Goal: Information Seeking & Learning: Learn about a topic

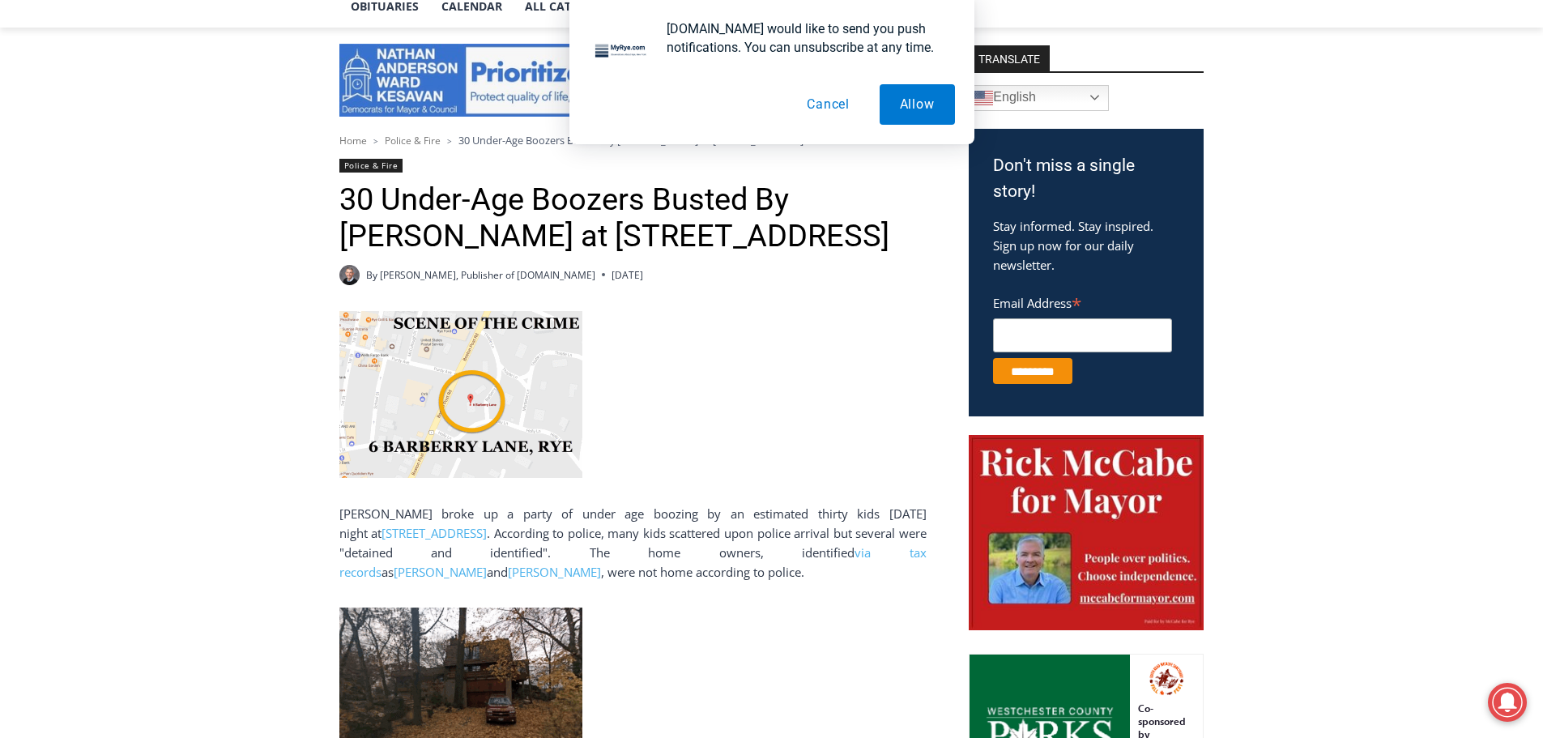
scroll to position [567, 0]
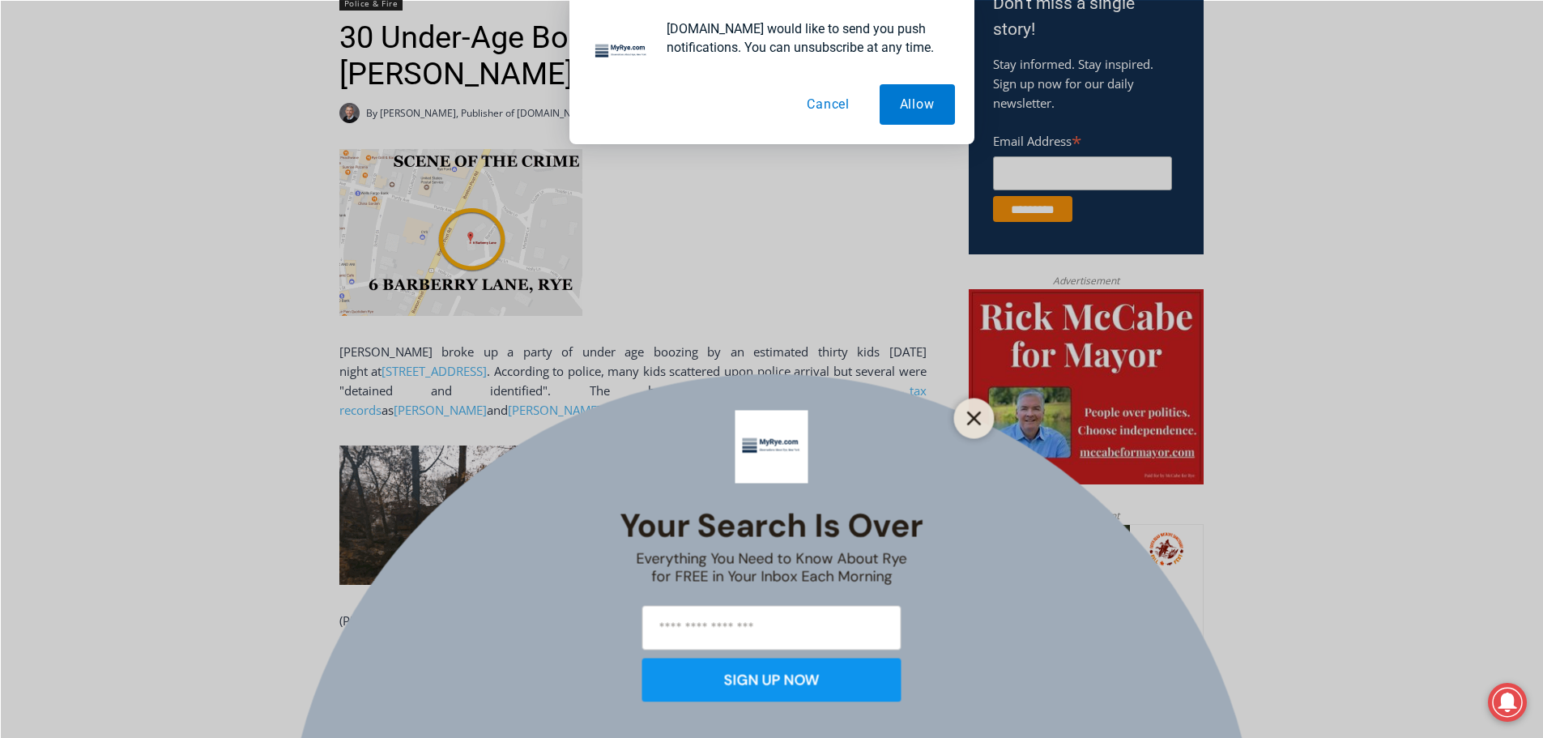
click at [966, 407] on button "Close" at bounding box center [974, 418] width 23 height 23
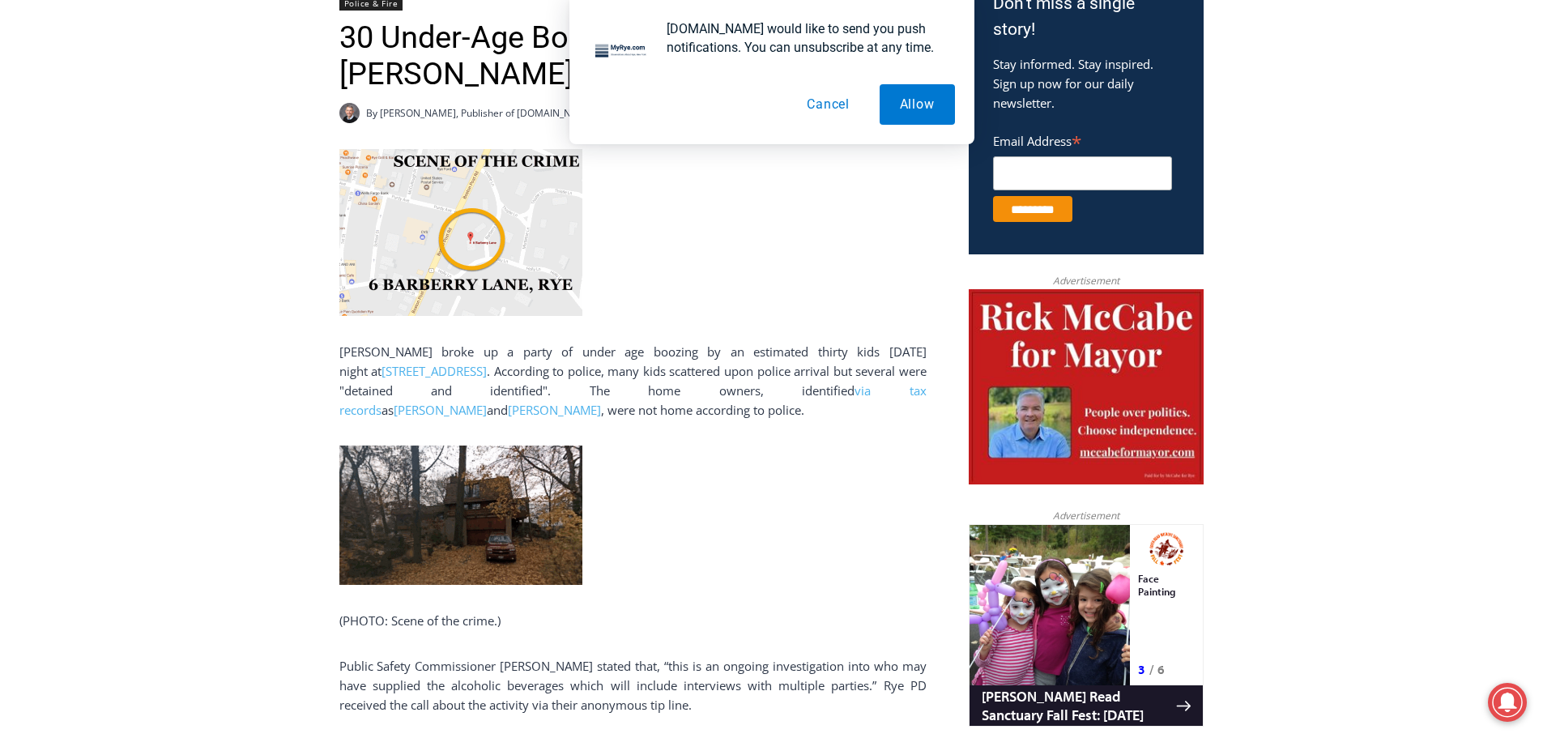
click at [468, 535] on img at bounding box center [460, 514] width 243 height 139
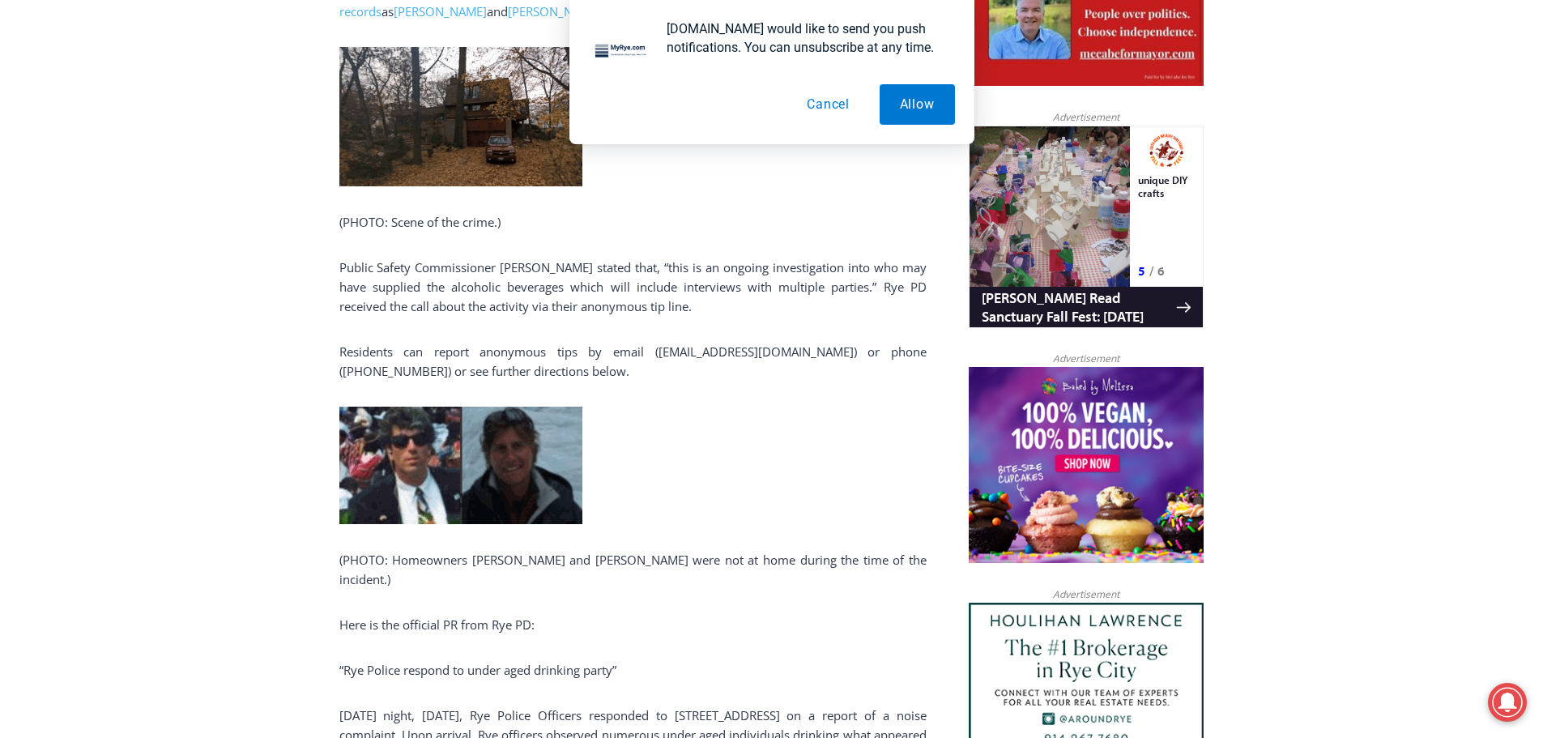
scroll to position [972, 0]
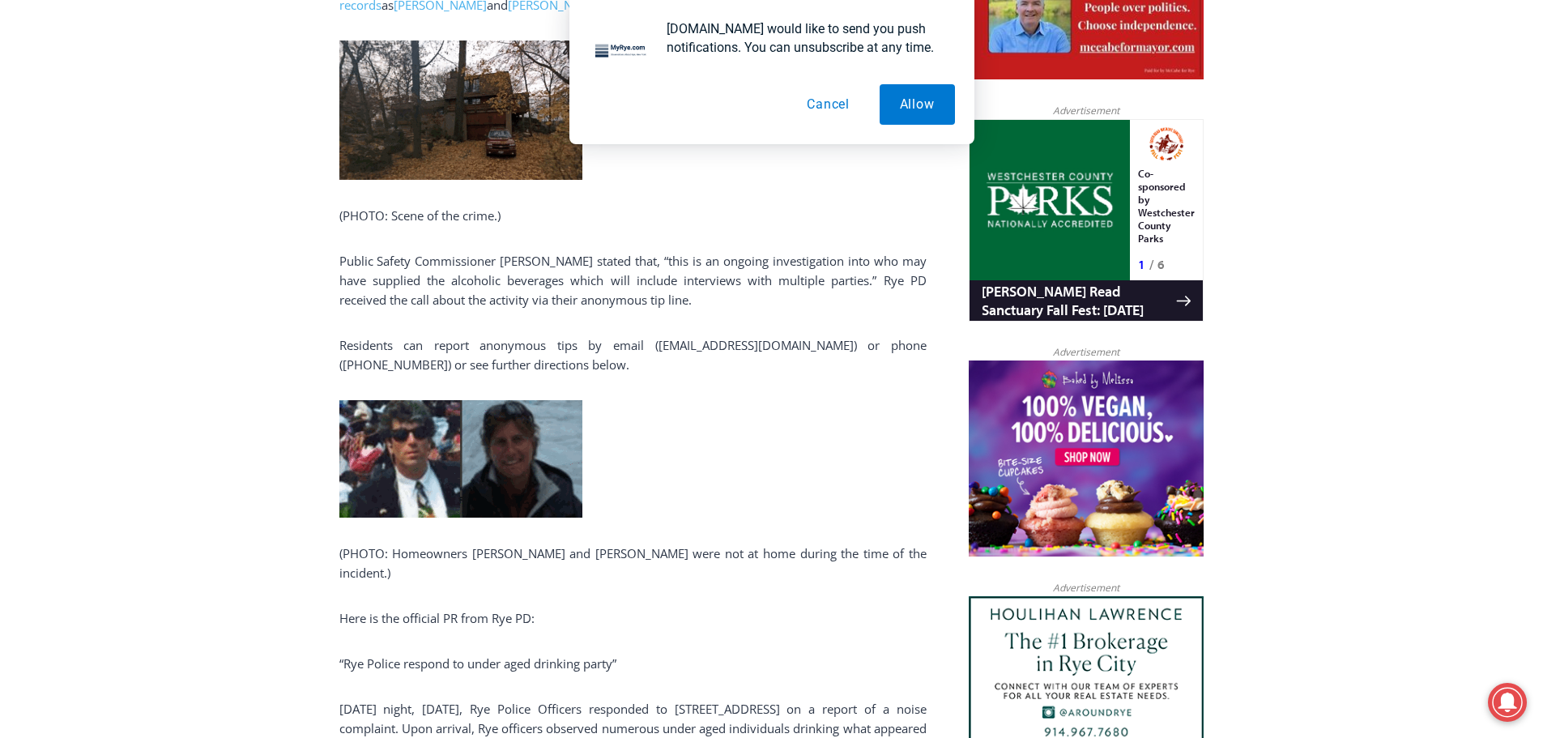
click at [504, 438] on img at bounding box center [460, 458] width 243 height 117
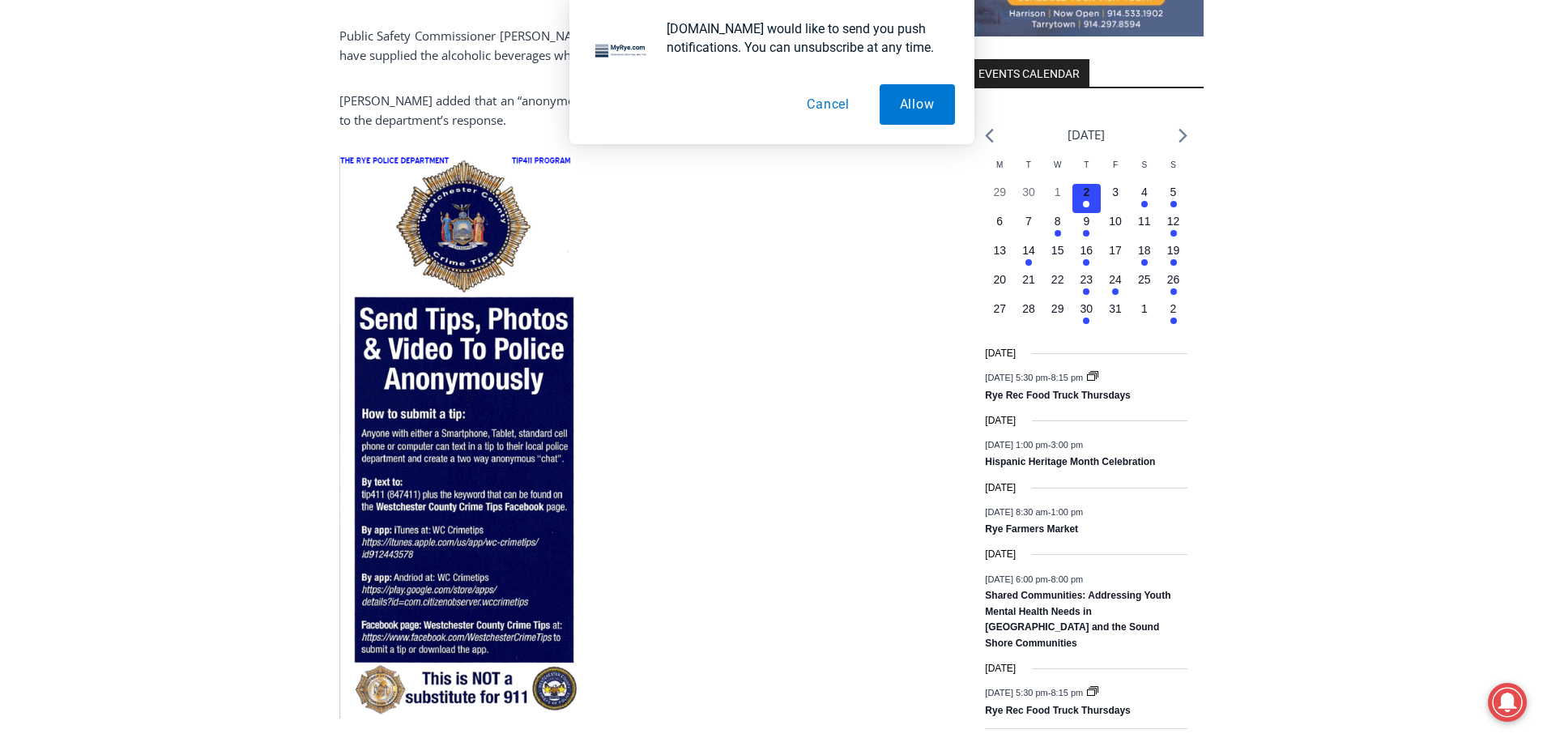
scroll to position [1863, 0]
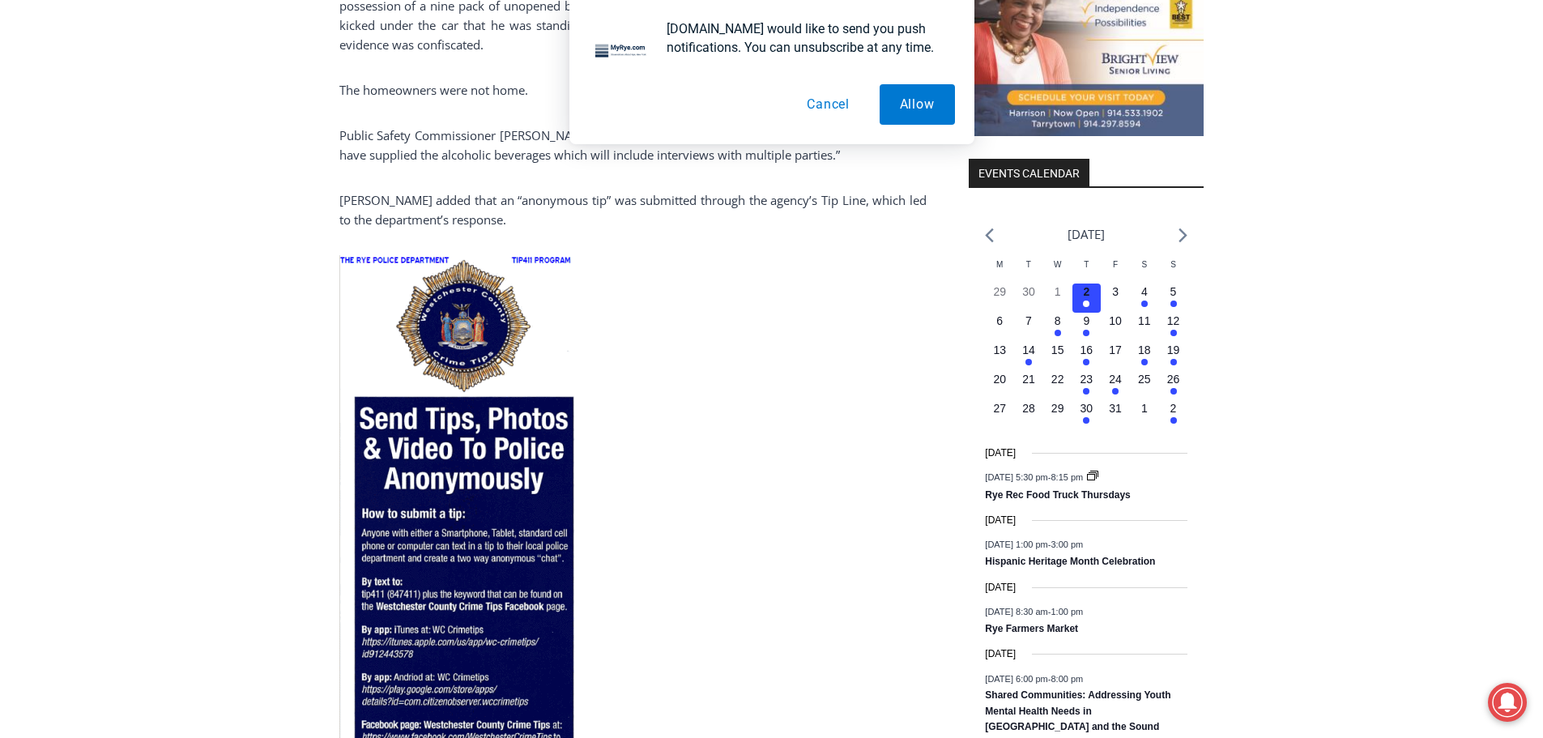
click at [819, 100] on button "Cancel" at bounding box center [827, 104] width 83 height 40
